Goal: Download file/media

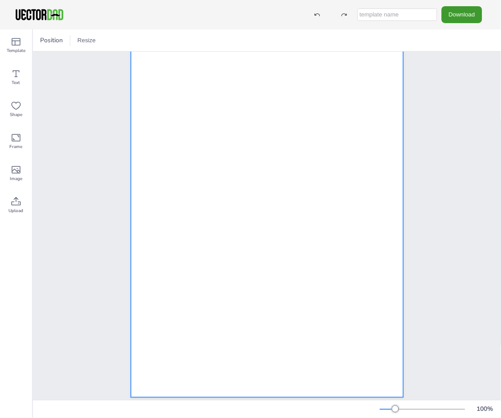
scroll to position [29, 0]
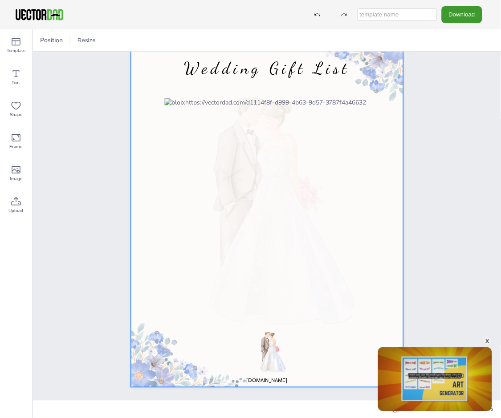
click at [274, 372] on div at bounding box center [267, 211] width 272 height 353
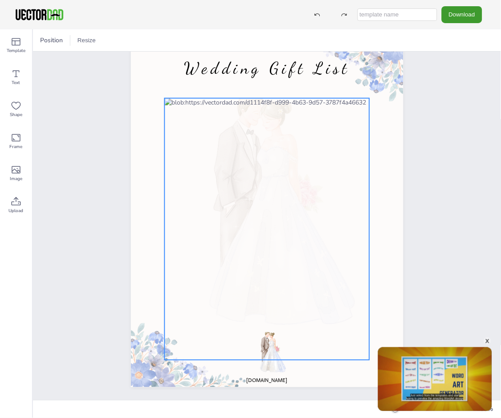
click at [279, 342] on div at bounding box center [266, 229] width 205 height 262
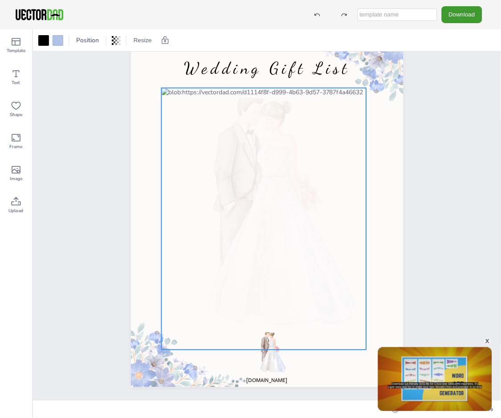
drag, startPoint x: 266, startPoint y: 304, endPoint x: 263, endPoint y: 294, distance: 10.3
click at [263, 294] on div at bounding box center [263, 219] width 205 height 262
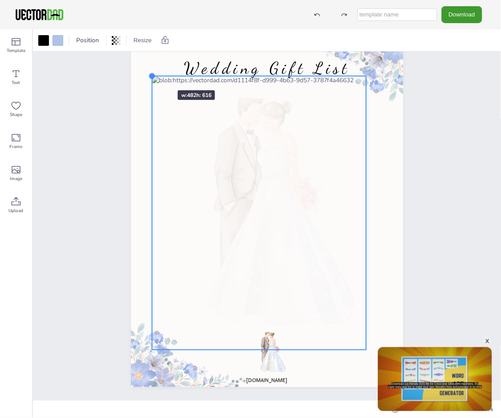
drag, startPoint x: 160, startPoint y: 85, endPoint x: 151, endPoint y: 74, distance: 14.2
click at [151, 74] on div at bounding box center [151, 76] width 7 height 7
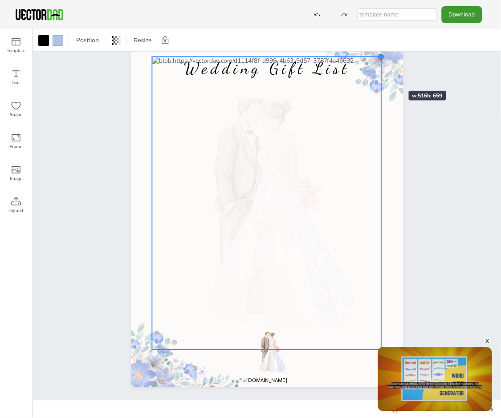
drag, startPoint x: 367, startPoint y: 74, endPoint x: 382, endPoint y: 75, distance: 15.1
click at [382, 75] on div "[DOMAIN_NAME] Wedding Gift List" at bounding box center [267, 212] width 272 height 352
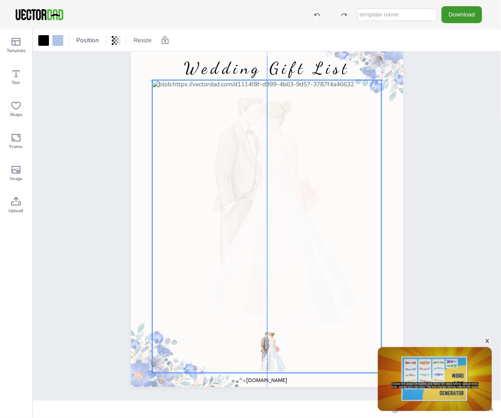
drag, startPoint x: 223, startPoint y: 99, endPoint x: 221, endPoint y: 120, distance: 21.0
click at [221, 120] on div at bounding box center [267, 226] width 230 height 293
click at [199, 87] on div at bounding box center [267, 226] width 230 height 293
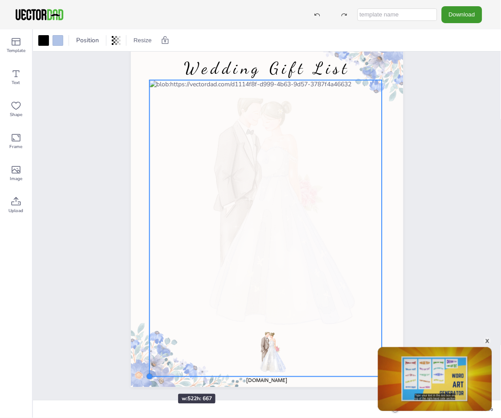
click at [151, 378] on div at bounding box center [149, 377] width 7 height 7
click at [256, 125] on div at bounding box center [266, 229] width 232 height 297
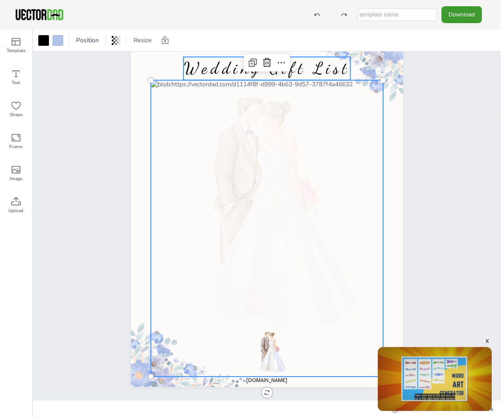
click at [323, 67] on span "Wedding Gift List" at bounding box center [267, 69] width 166 height 20
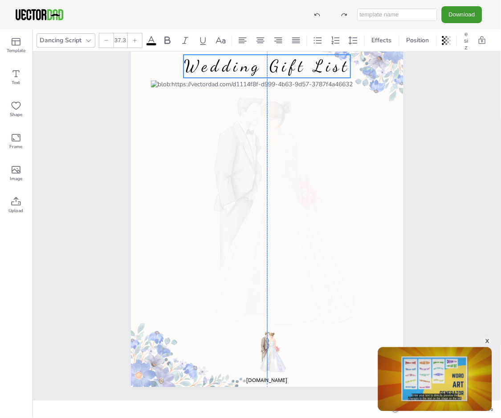
click at [284, 67] on span "Wedding Gift List" at bounding box center [267, 67] width 166 height 20
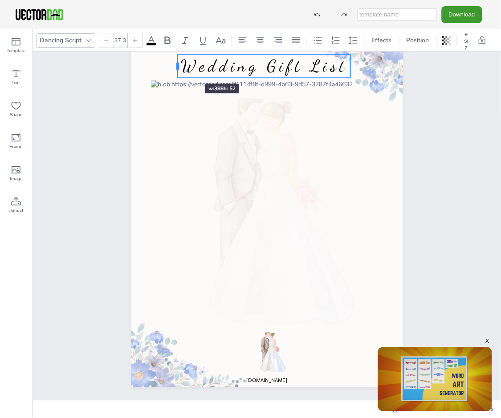
drag, startPoint x: 184, startPoint y: 67, endPoint x: 178, endPoint y: 68, distance: 5.9
click at [178, 68] on div at bounding box center [177, 66] width 3 height 8
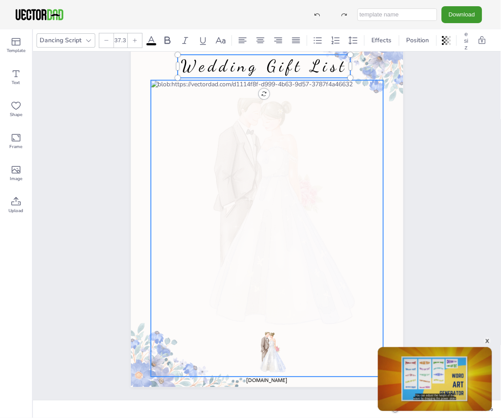
click at [249, 107] on div at bounding box center [266, 229] width 232 height 297
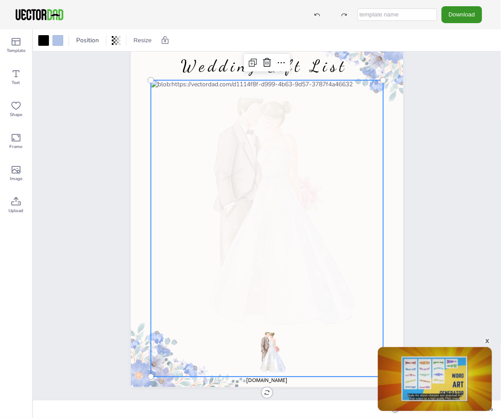
click at [476, 17] on button "Download" at bounding box center [462, 14] width 41 height 16
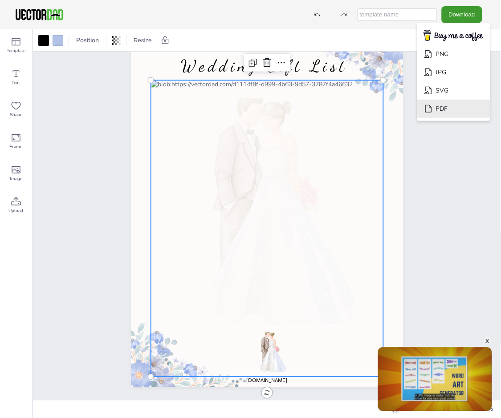
click at [455, 109] on li "PDF" at bounding box center [453, 109] width 73 height 18
